Goal: Understand process/instructions: Learn about a topic

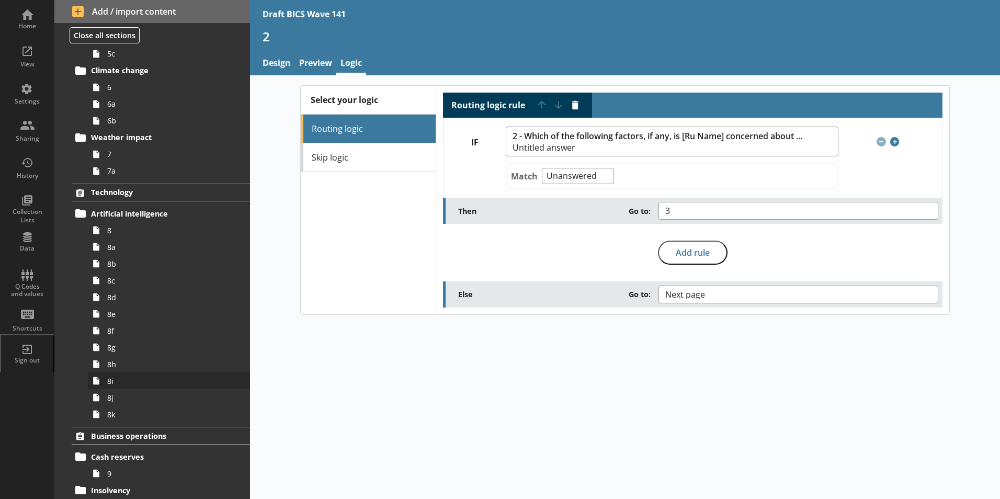
scroll to position [314, 0]
click at [111, 236] on link "8" at bounding box center [169, 230] width 162 height 17
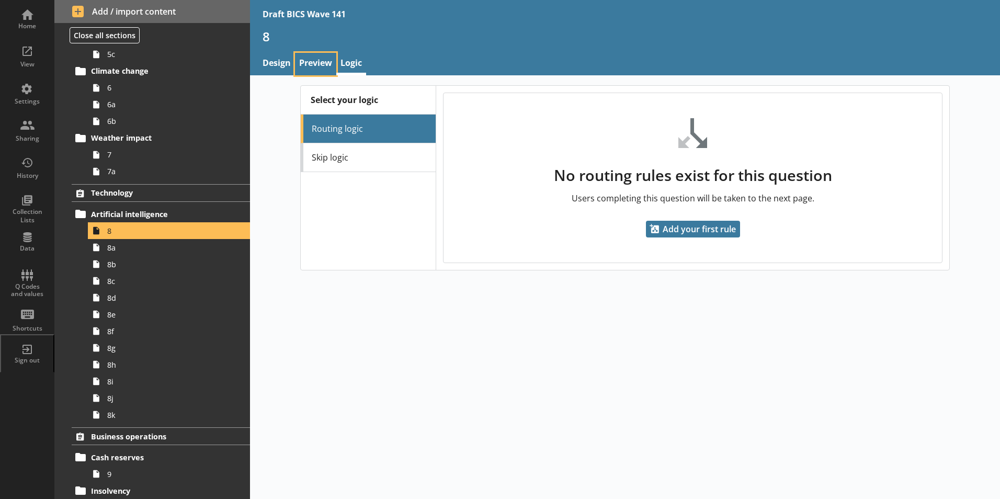
click at [313, 61] on link "Preview" at bounding box center [315, 64] width 41 height 22
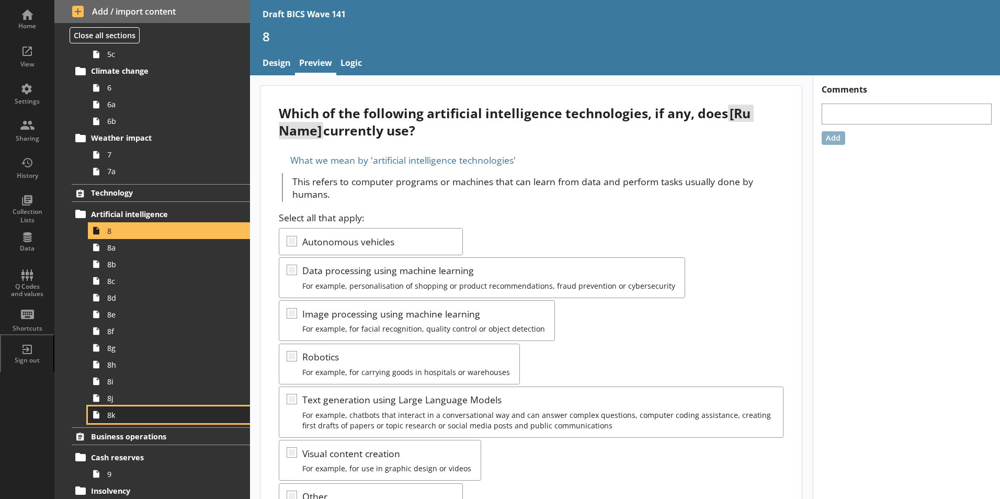
click at [112, 422] on link "8k" at bounding box center [169, 414] width 162 height 17
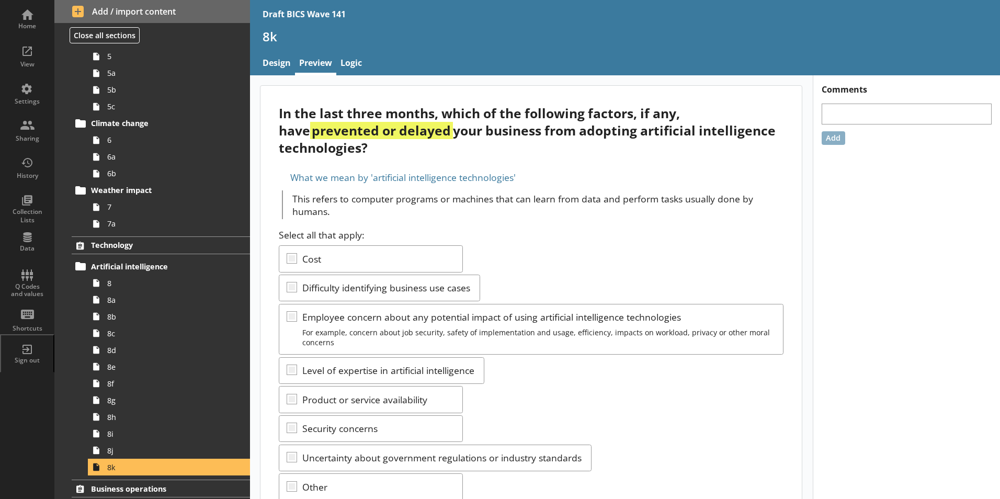
drag, startPoint x: 483, startPoint y: 337, endPoint x: 489, endPoint y: 337, distance: 5.8
click at [483, 337] on div "Select all that apply: Cost Difficulty identifying business use cases Employee …" at bounding box center [531, 415] width 505 height 373
click at [117, 352] on span "8d" at bounding box center [165, 350] width 116 height 10
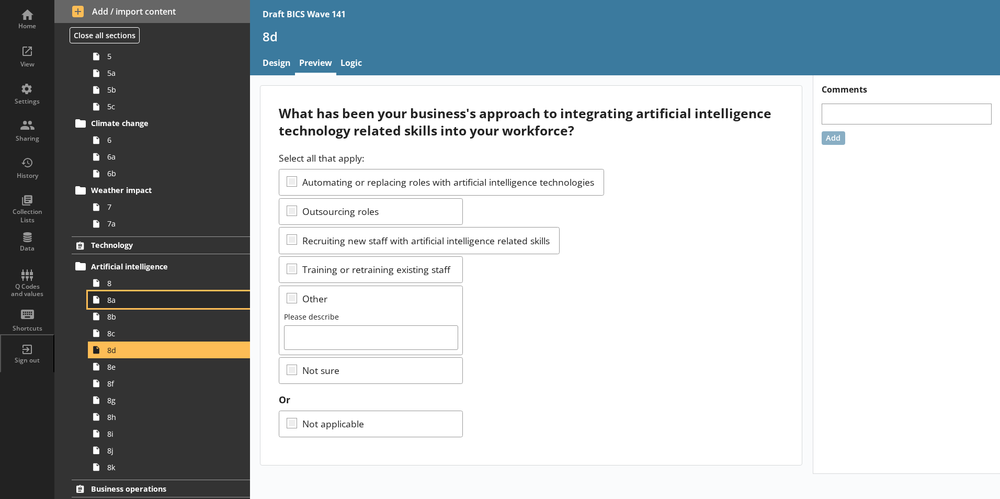
click at [103, 303] on icon at bounding box center [96, 299] width 17 height 17
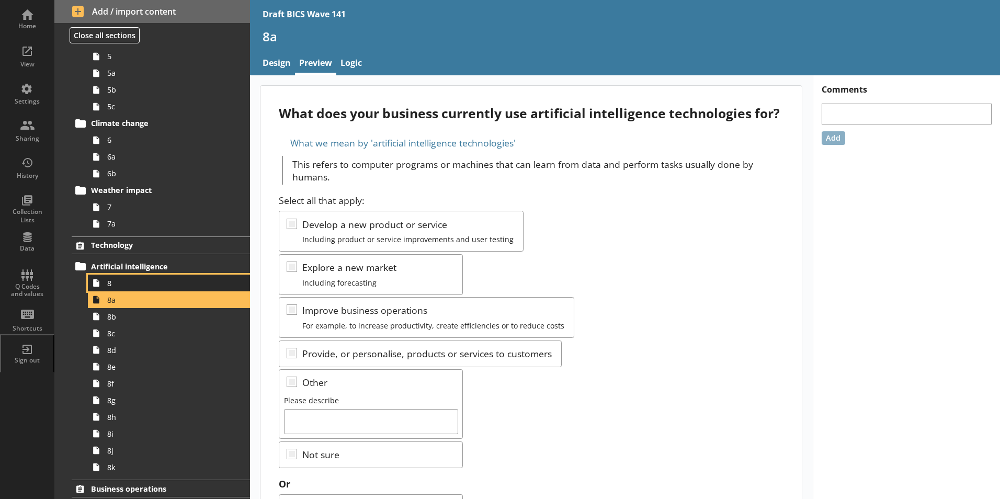
click at [105, 287] on link "8" at bounding box center [169, 283] width 162 height 17
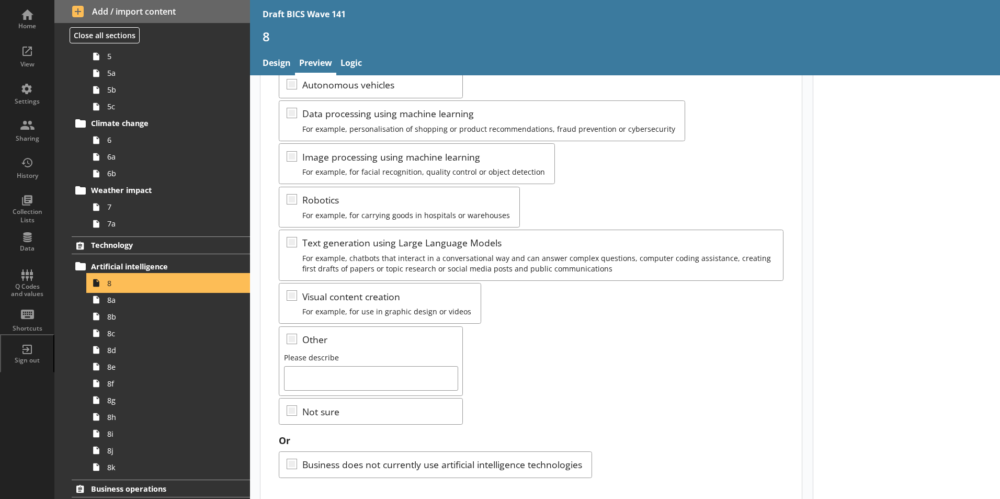
scroll to position [173, 0]
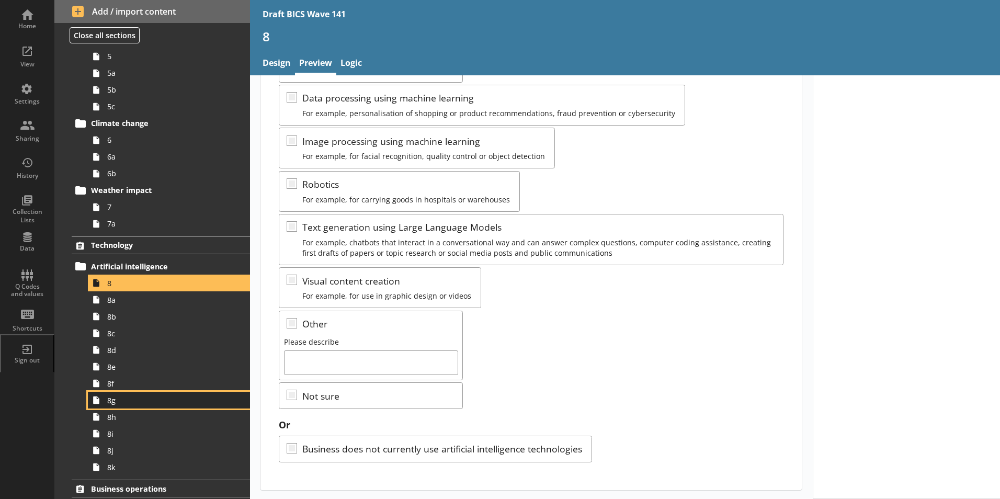
click at [111, 401] on span "8g" at bounding box center [165, 400] width 116 height 10
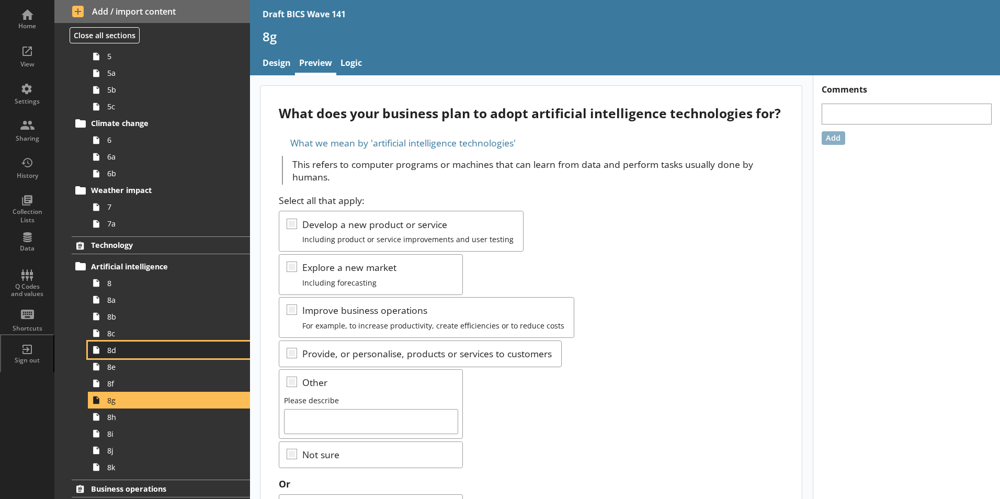
click at [112, 352] on span "8d" at bounding box center [165, 350] width 116 height 10
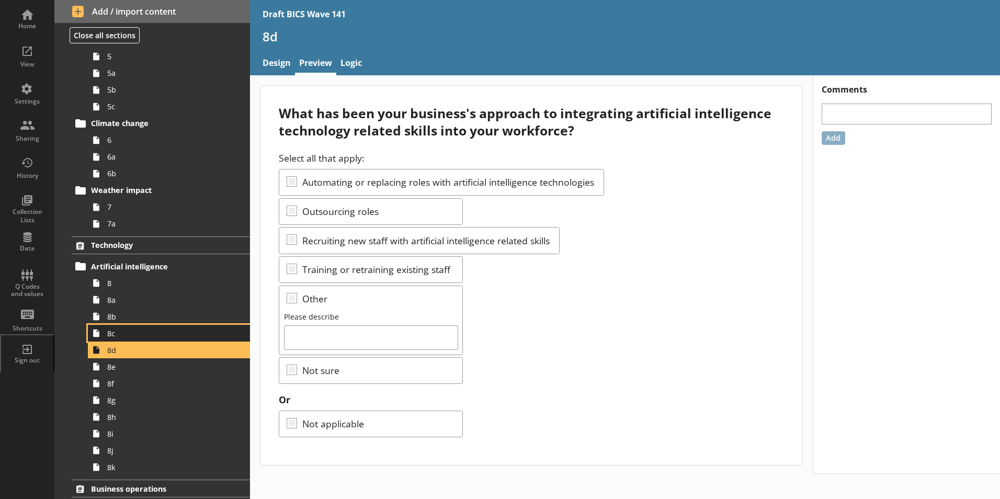
click at [109, 338] on link "8c" at bounding box center [169, 333] width 162 height 17
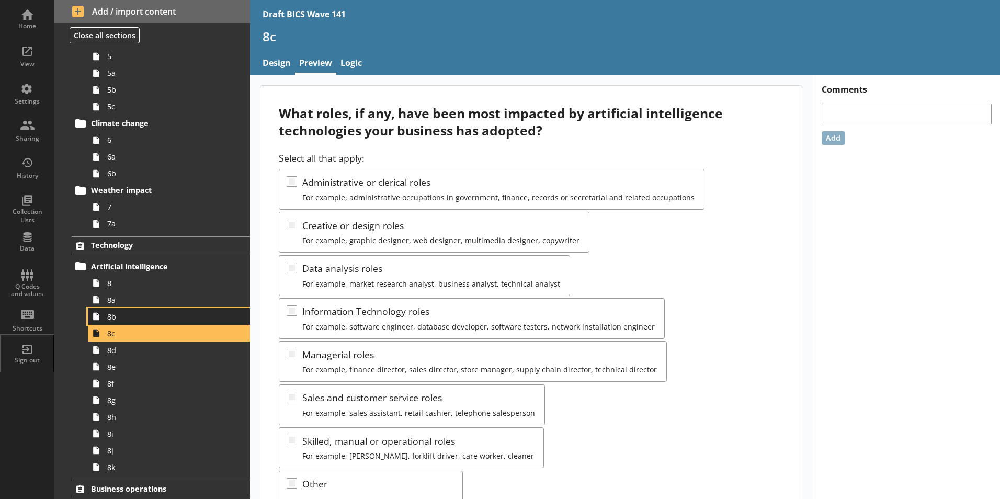
click at [108, 319] on span "8b" at bounding box center [165, 317] width 116 height 10
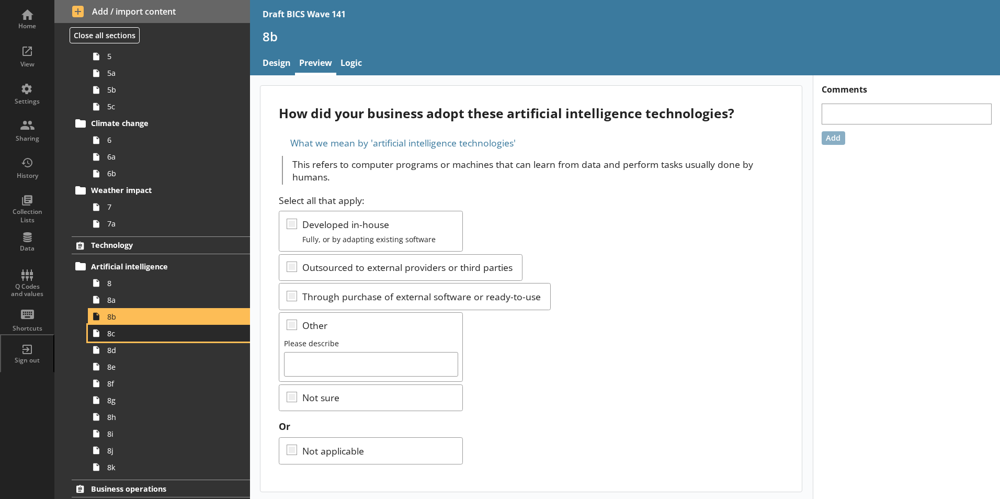
click at [110, 333] on span "8c" at bounding box center [165, 333] width 116 height 10
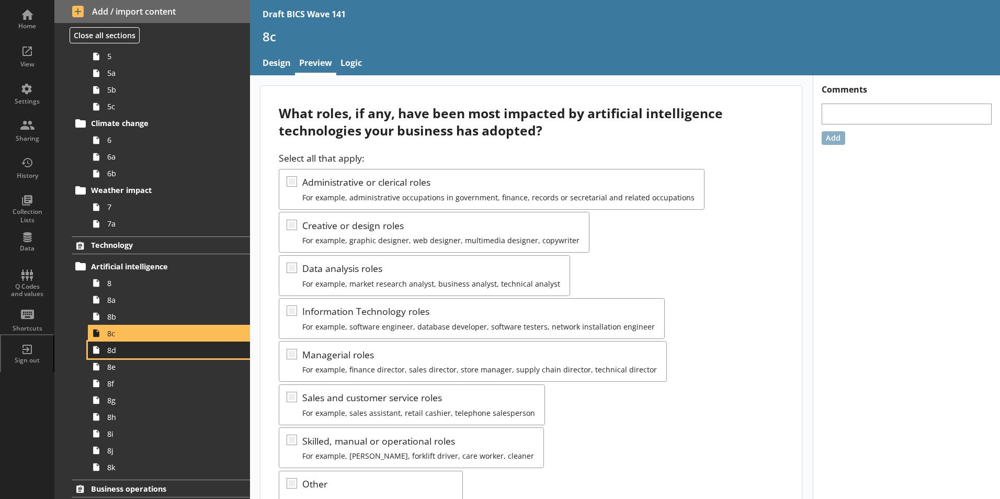
click at [109, 351] on span "8d" at bounding box center [165, 350] width 116 height 10
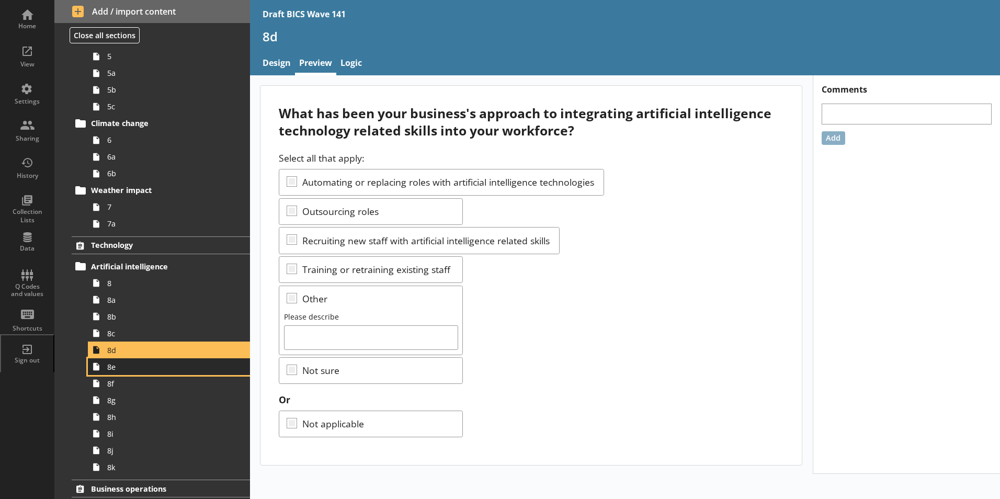
click at [115, 370] on span "8e" at bounding box center [165, 367] width 116 height 10
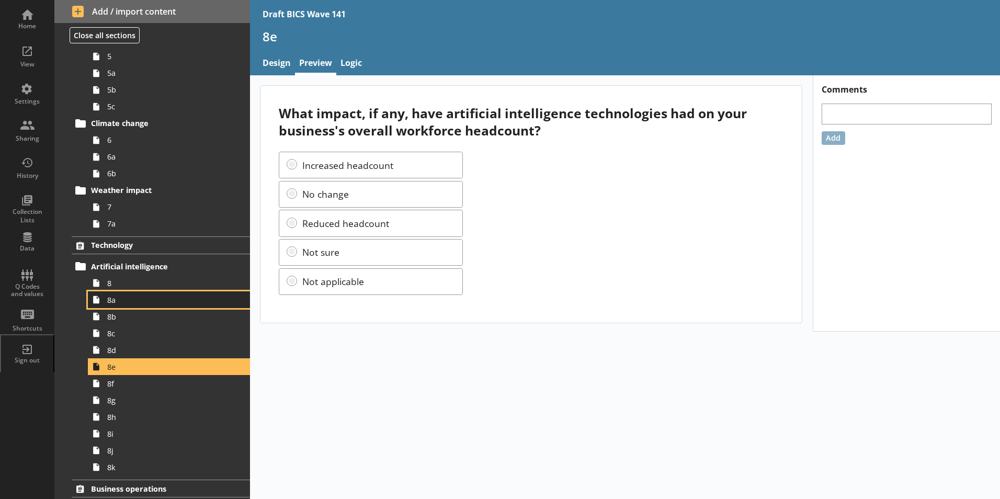
click at [114, 303] on span "8a" at bounding box center [165, 300] width 116 height 10
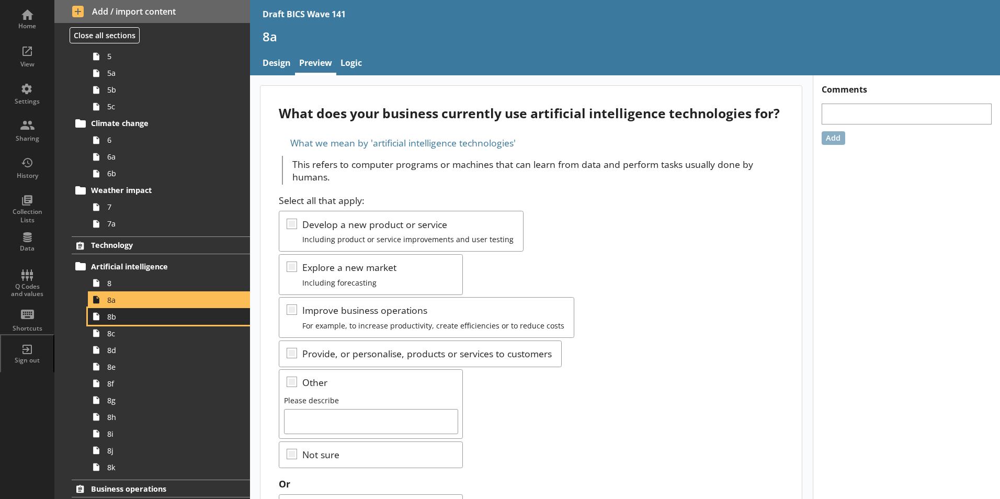
click at [116, 319] on span "8b" at bounding box center [165, 317] width 116 height 10
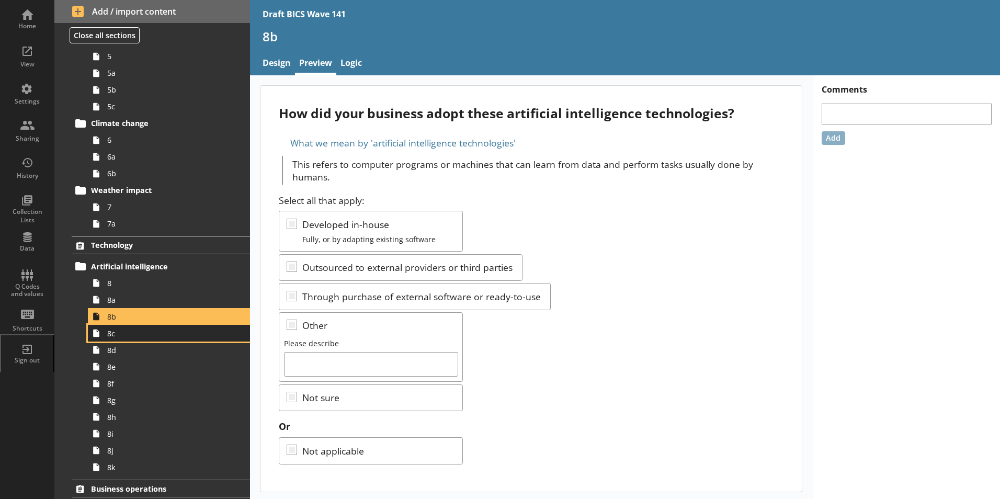
click at [116, 335] on span "8c" at bounding box center [165, 333] width 116 height 10
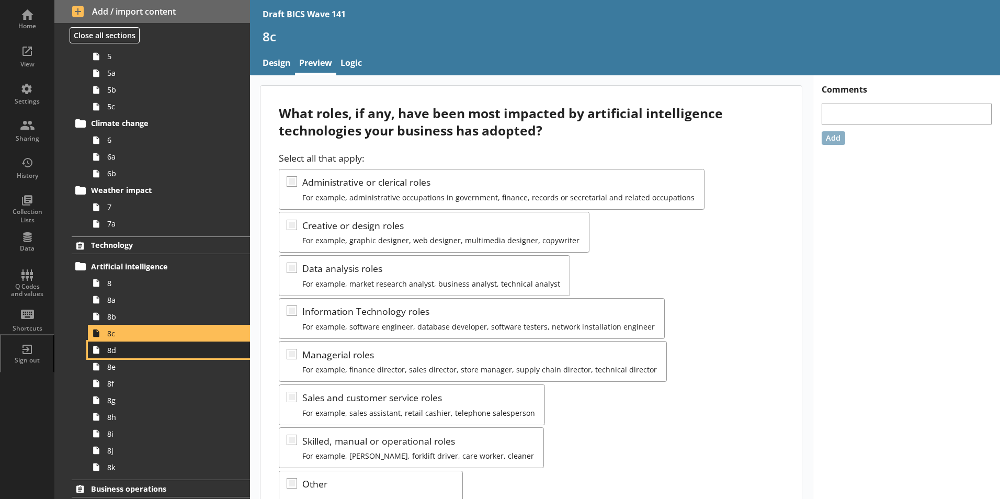
click at [121, 354] on span "8d" at bounding box center [165, 350] width 116 height 10
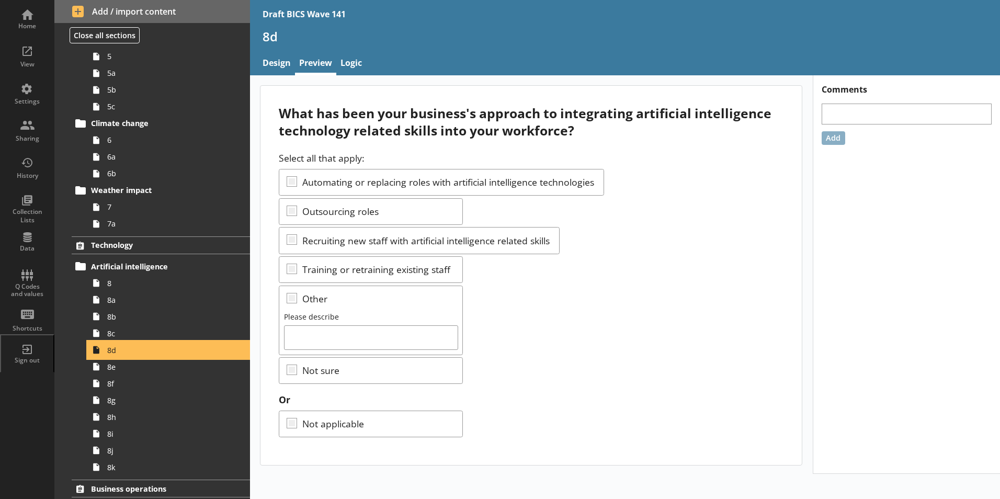
click at [121, 353] on span "8d" at bounding box center [165, 350] width 116 height 10
click at [116, 371] on span "8e" at bounding box center [165, 367] width 116 height 10
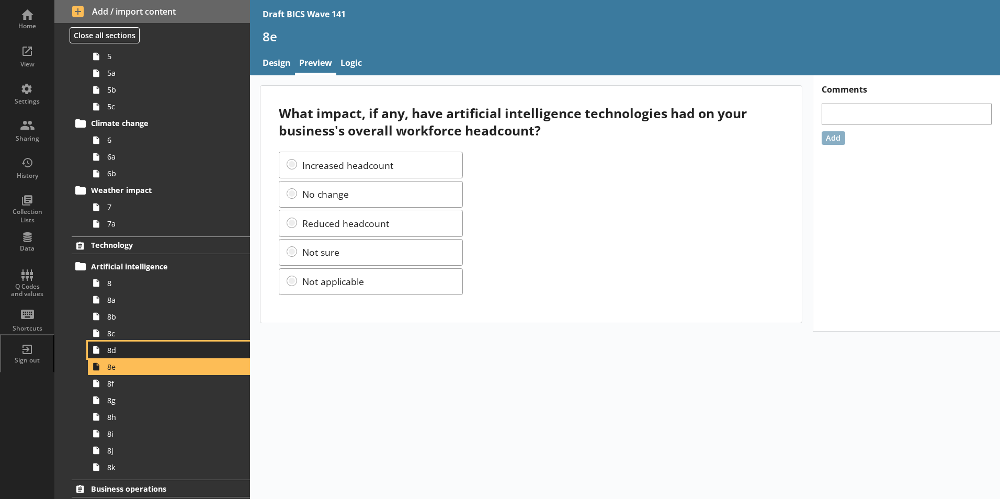
click at [114, 354] on span "8d" at bounding box center [165, 350] width 116 height 10
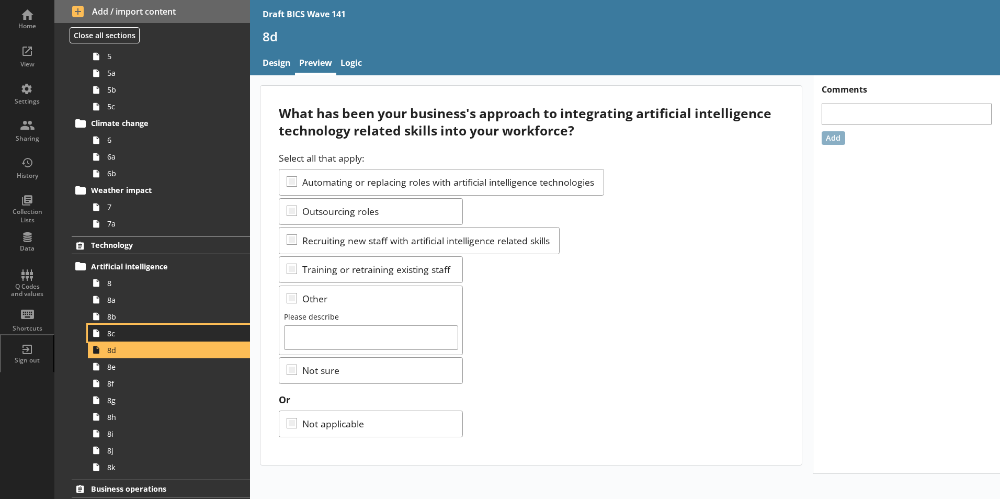
click at [114, 335] on span "8c" at bounding box center [165, 333] width 116 height 10
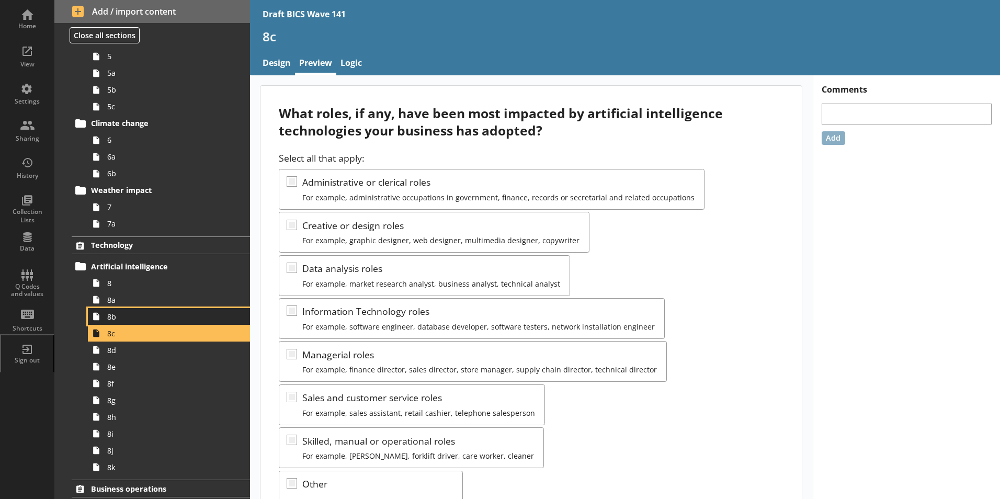
click at [119, 319] on span "8b" at bounding box center [165, 317] width 116 height 10
